Goal: Find specific page/section: Find specific page/section

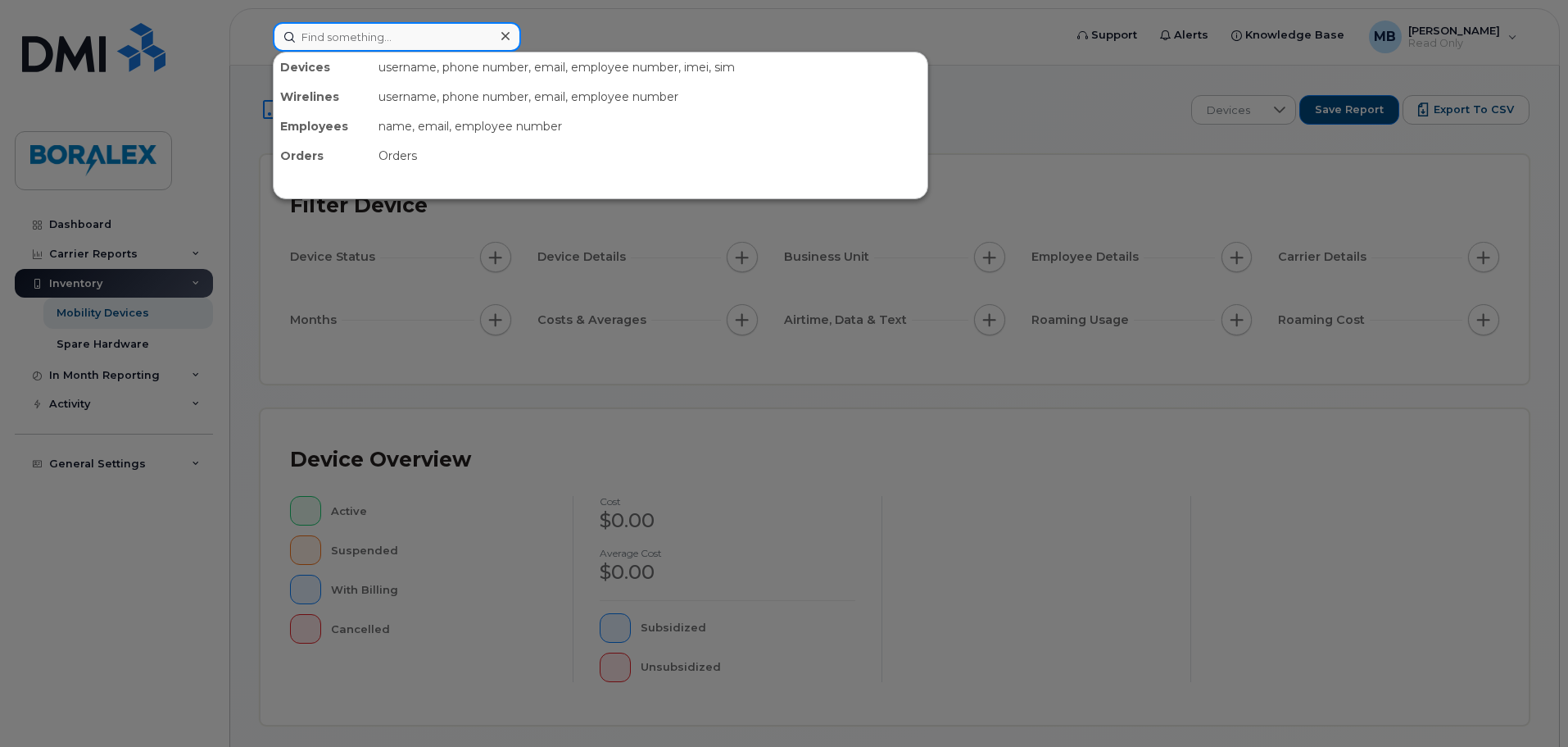
click at [378, 44] on input at bounding box center [396, 37] width 248 height 29
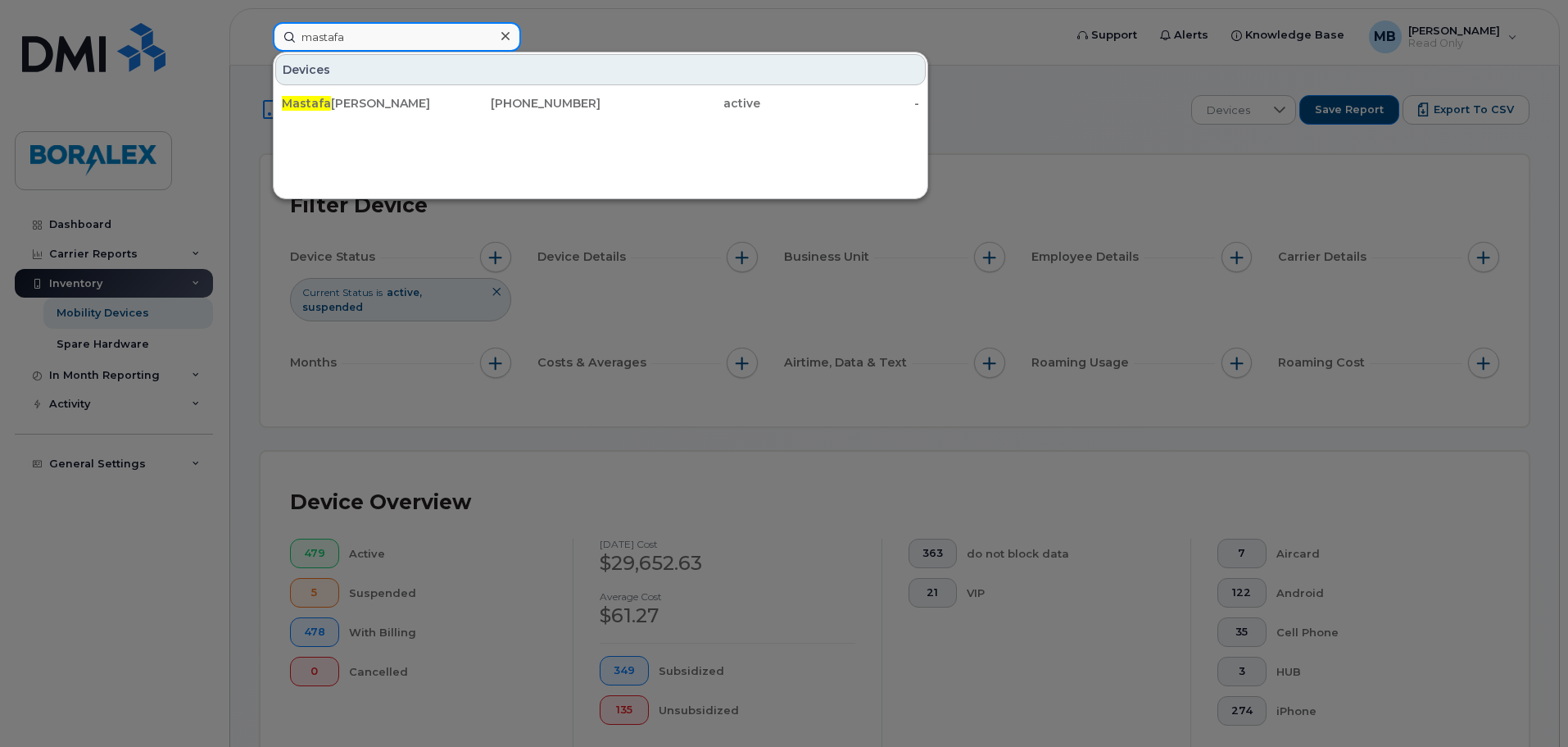
type input "mastafa"
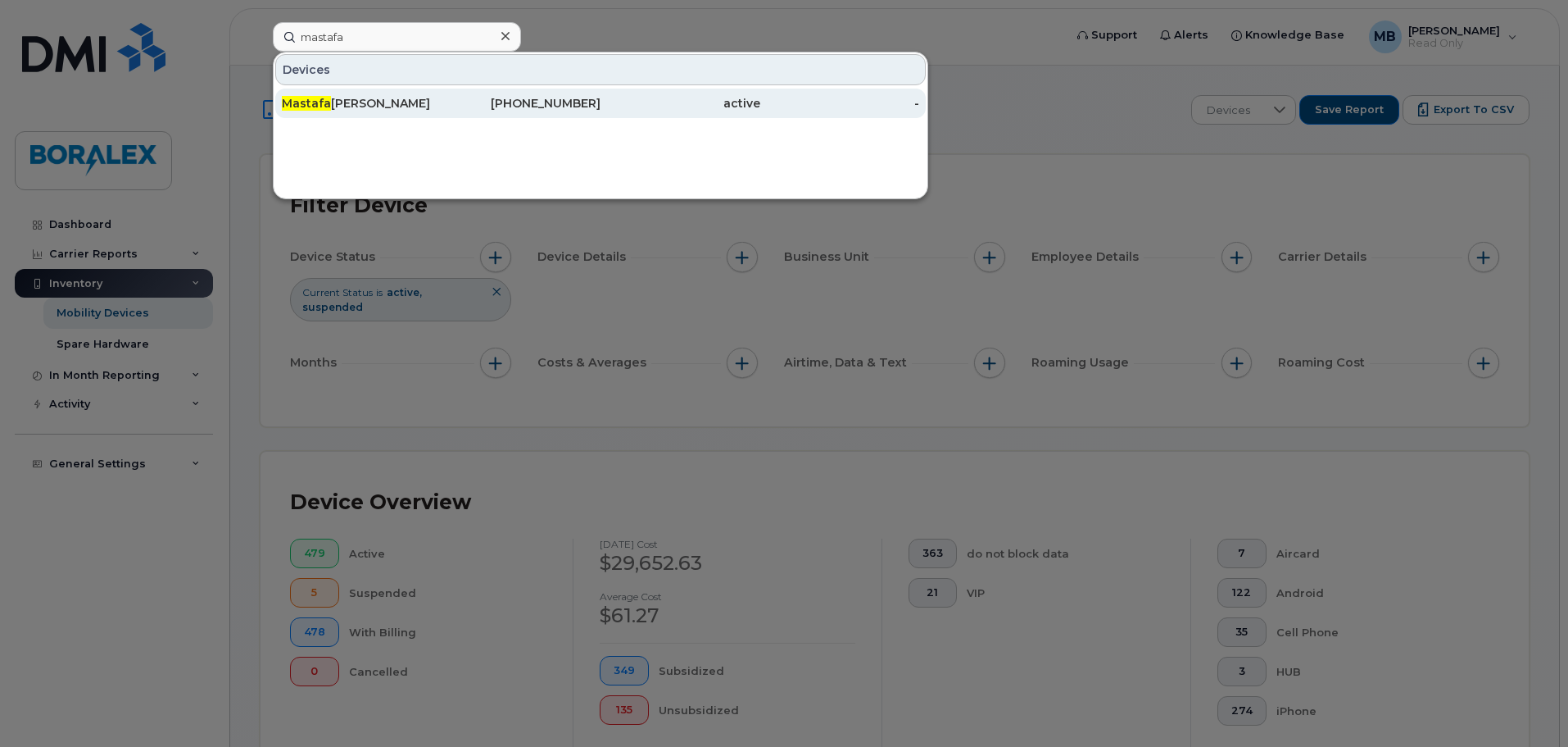
click at [362, 107] on div "Mastafa Bazid" at bounding box center [362, 102] width 160 height 16
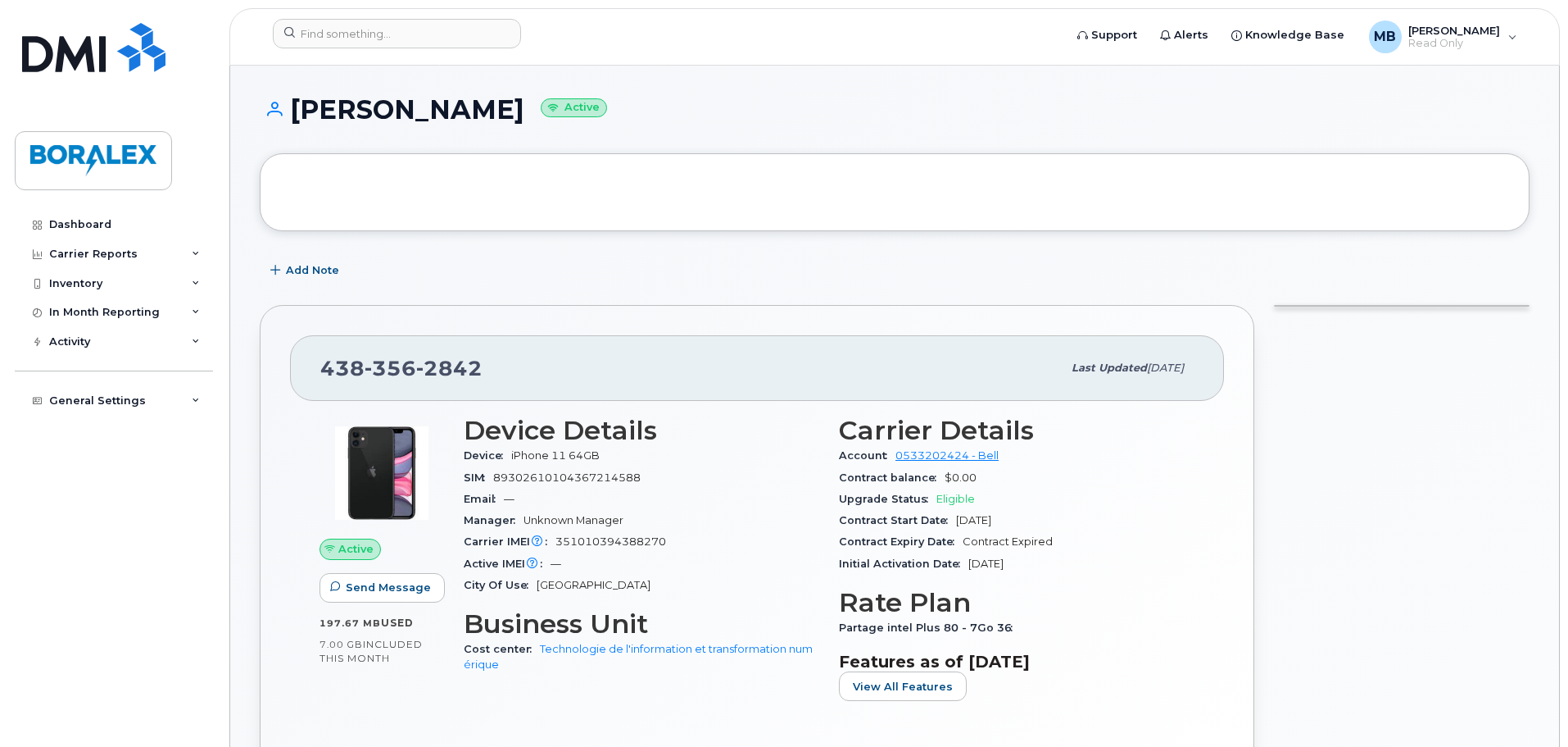
scroll to position [82, 0]
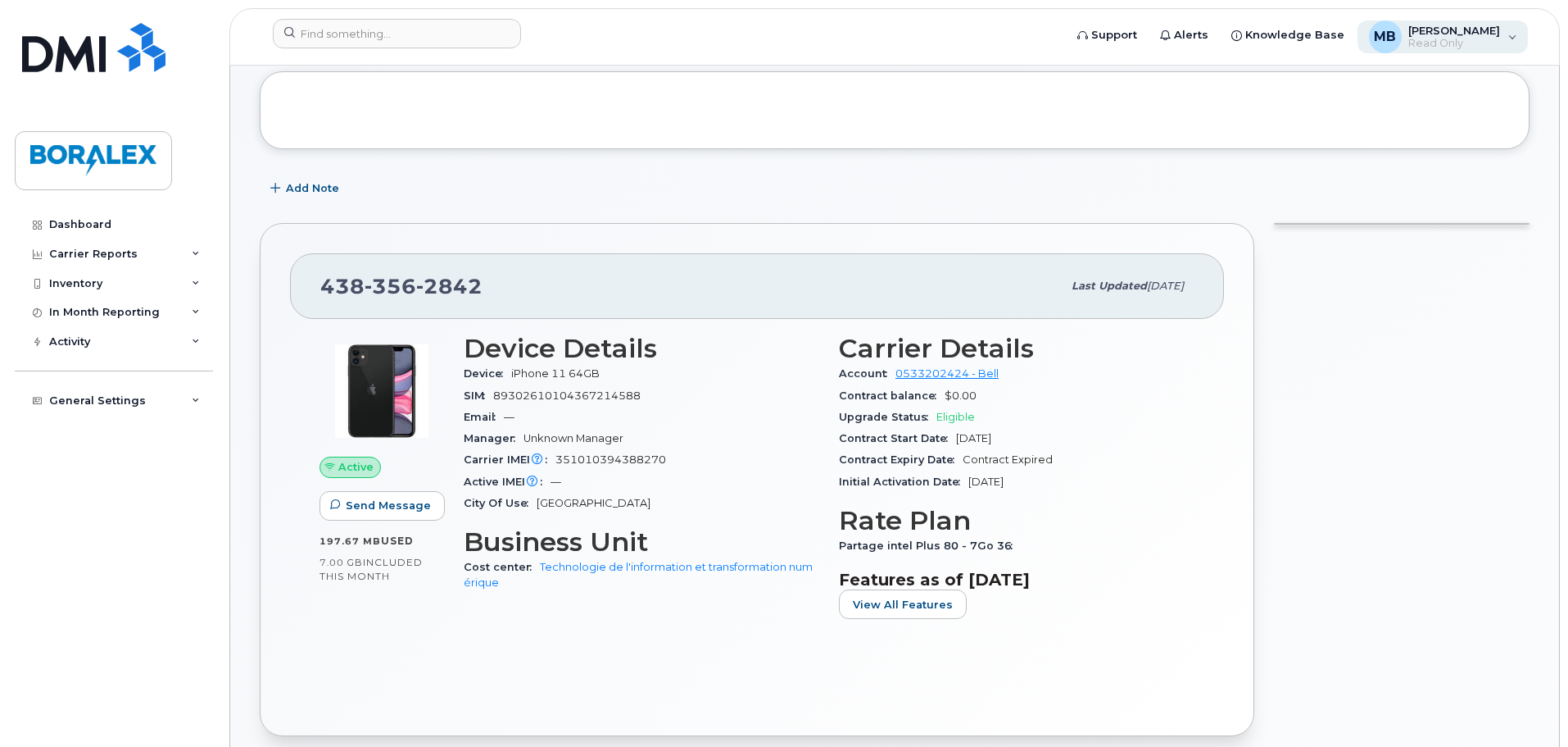
click at [1511, 37] on div "MB [PERSON_NAME] Read Only" at bounding box center [1443, 37] width 171 height 33
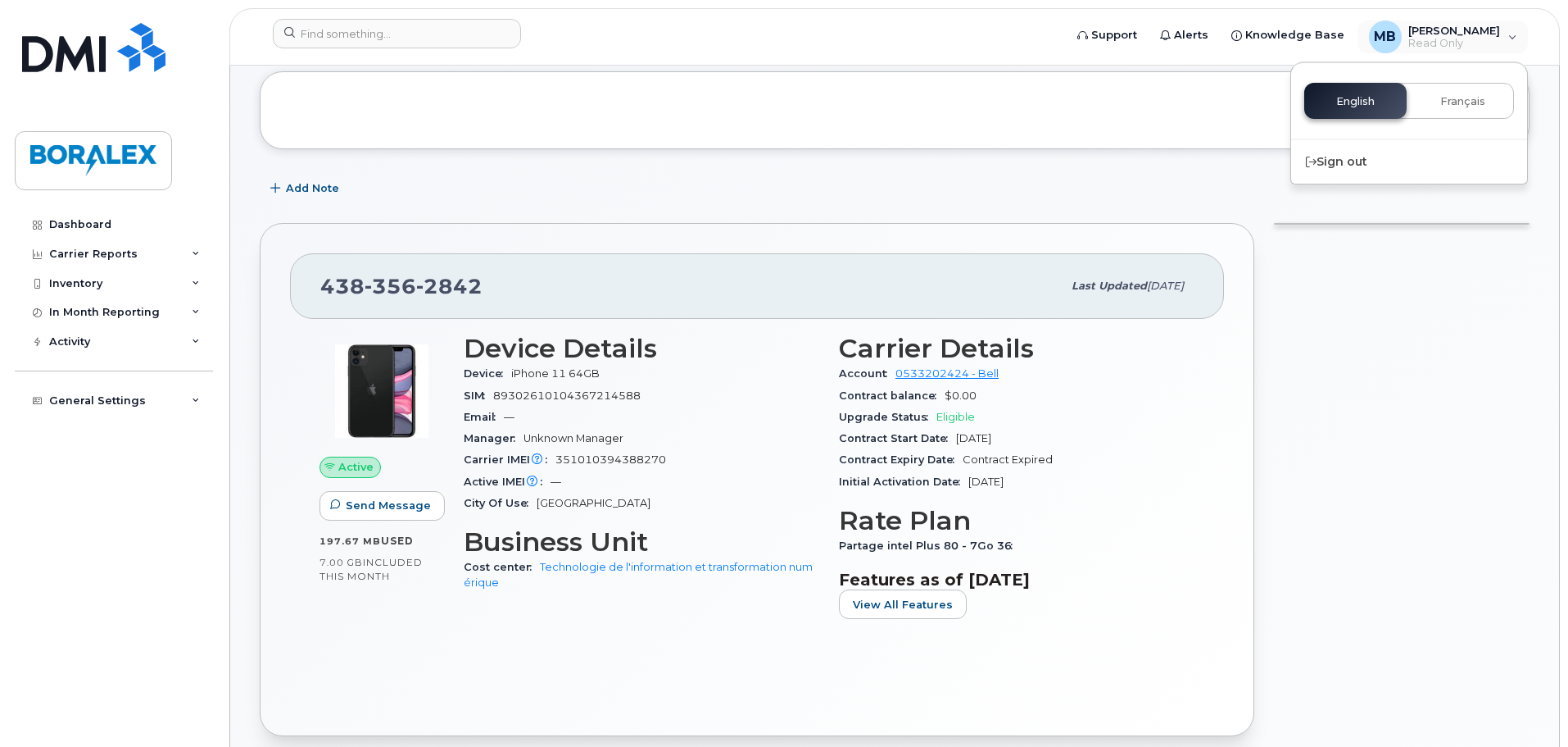
click at [1420, 268] on div at bounding box center [1402, 479] width 275 height 533
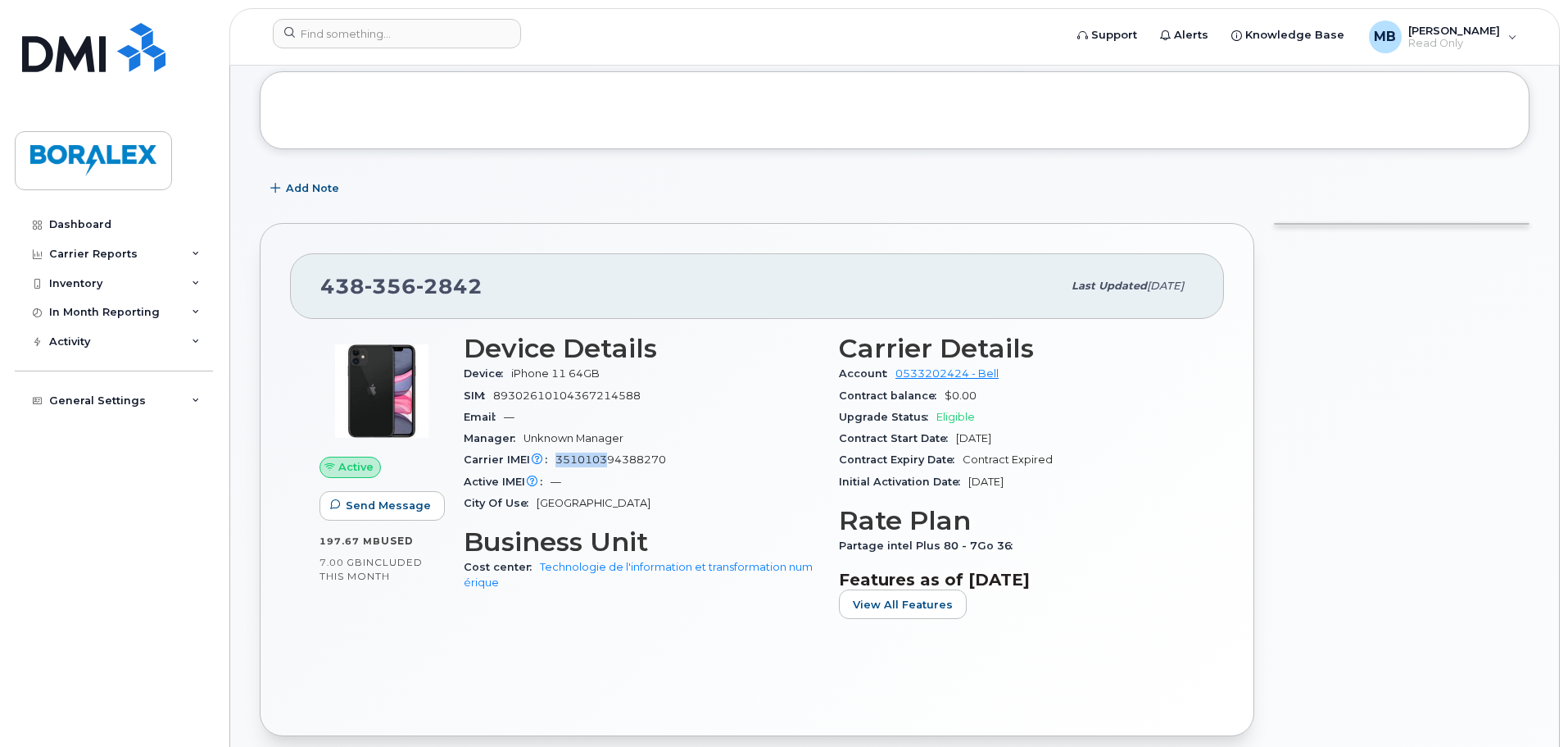
drag, startPoint x: 557, startPoint y: 458, endPoint x: 606, endPoint y: 458, distance: 49.0
click at [606, 458] on span "351010394388270" at bounding box center [611, 459] width 111 height 12
